Goal: Information Seeking & Learning: Compare options

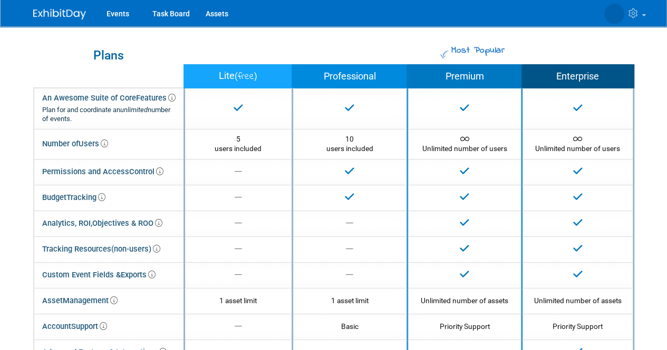
click at [458, 76] on th "Premium" at bounding box center [464, 77] width 115 height 24
click at [458, 77] on th "Premium" at bounding box center [464, 77] width 115 height 24
click at [358, 75] on th "Professional" at bounding box center [349, 77] width 115 height 24
click at [357, 77] on th "Professional" at bounding box center [349, 77] width 115 height 24
click at [479, 76] on th "Premium" at bounding box center [464, 77] width 115 height 24
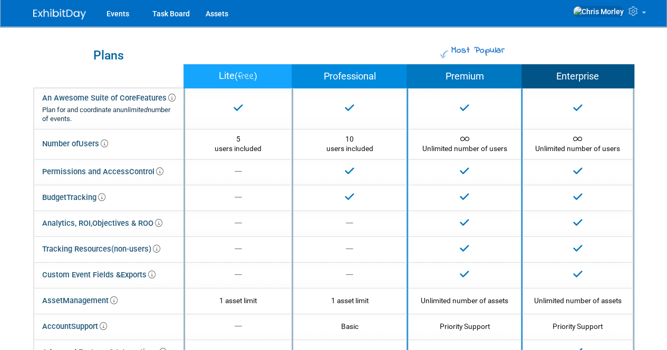
click at [479, 77] on th "Premium" at bounding box center [464, 77] width 115 height 24
click at [592, 77] on th "Enterprise" at bounding box center [577, 77] width 111 height 24
click at [592, 78] on th "Enterprise" at bounding box center [577, 77] width 111 height 24
click at [477, 75] on th "Premium" at bounding box center [464, 77] width 115 height 24
click at [366, 74] on th "Professional" at bounding box center [349, 77] width 115 height 24
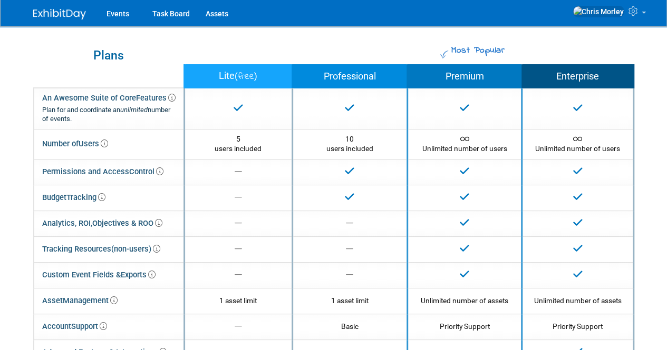
click at [366, 74] on th "Professional" at bounding box center [349, 77] width 115 height 24
click at [248, 74] on span "free" at bounding box center [246, 77] width 16 height 14
click at [249, 74] on span "free" at bounding box center [246, 77] width 16 height 14
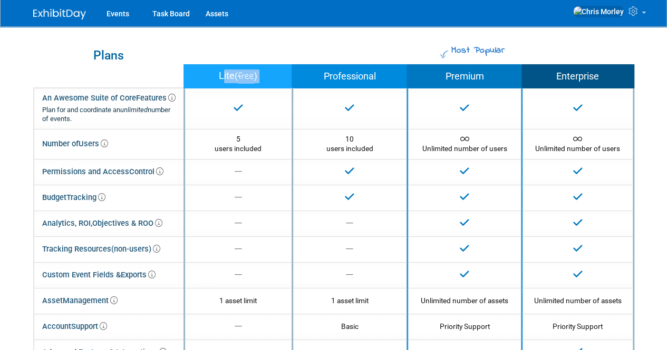
click at [251, 74] on span "free" at bounding box center [246, 77] width 16 height 14
drag, startPoint x: 251, startPoint y: 74, endPoint x: 246, endPoint y: 79, distance: 6.7
click at [246, 79] on span "free" at bounding box center [246, 77] width 16 height 14
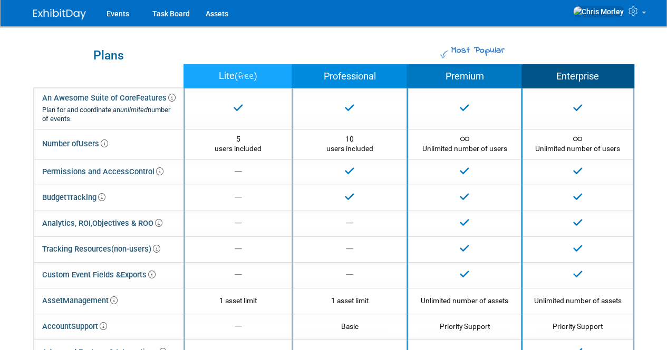
click at [257, 77] on span ")" at bounding box center [255, 76] width 3 height 10
click at [261, 77] on th "Lite ( free )" at bounding box center [238, 77] width 108 height 24
drag, startPoint x: 258, startPoint y: 77, endPoint x: 219, endPoint y: 79, distance: 39.0
click at [219, 79] on th "Lite ( free )" at bounding box center [238, 77] width 108 height 24
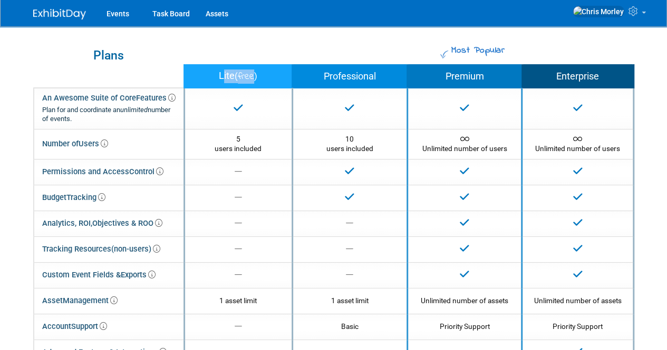
click at [217, 76] on th "Lite ( free )" at bounding box center [238, 77] width 108 height 24
drag, startPoint x: 217, startPoint y: 75, endPoint x: 261, endPoint y: 77, distance: 44.3
click at [261, 77] on th "Lite ( free )" at bounding box center [238, 77] width 108 height 24
click at [257, 77] on span ")" at bounding box center [255, 76] width 3 height 10
drag, startPoint x: 260, startPoint y: 77, endPoint x: 213, endPoint y: 79, distance: 46.9
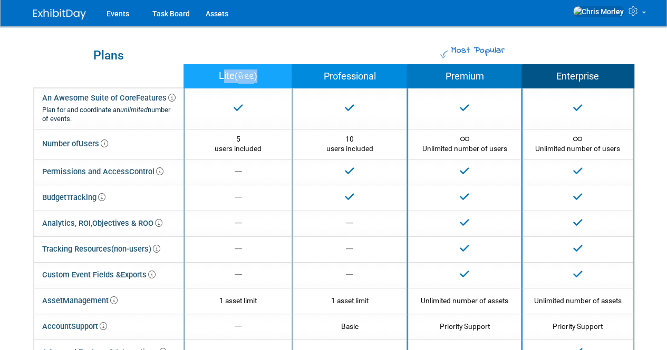
click at [213, 79] on th "Lite ( free )" at bounding box center [238, 77] width 108 height 24
drag, startPoint x: 321, startPoint y: 74, endPoint x: 392, endPoint y: 79, distance: 71.3
click at [392, 79] on th "Professional" at bounding box center [349, 77] width 115 height 24
